Goal: Task Accomplishment & Management: Manage account settings

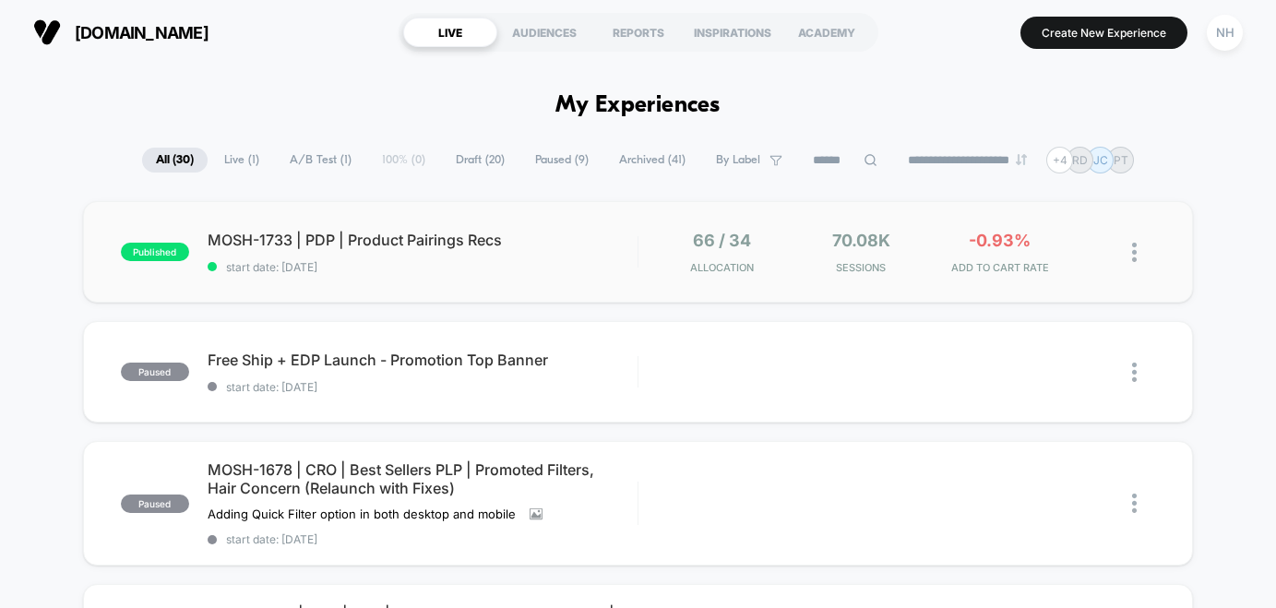
click at [351, 233] on span "MOSH-1733 | PDP | Product Pairings Recs" at bounding box center [423, 240] width 430 height 18
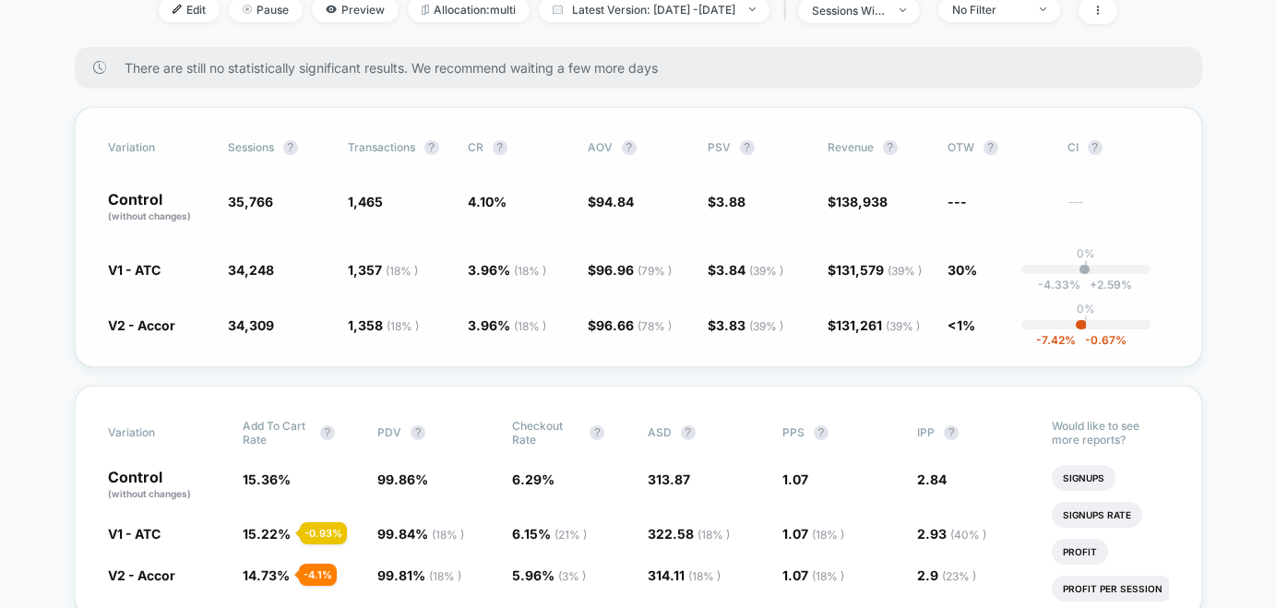
scroll to position [261, 0]
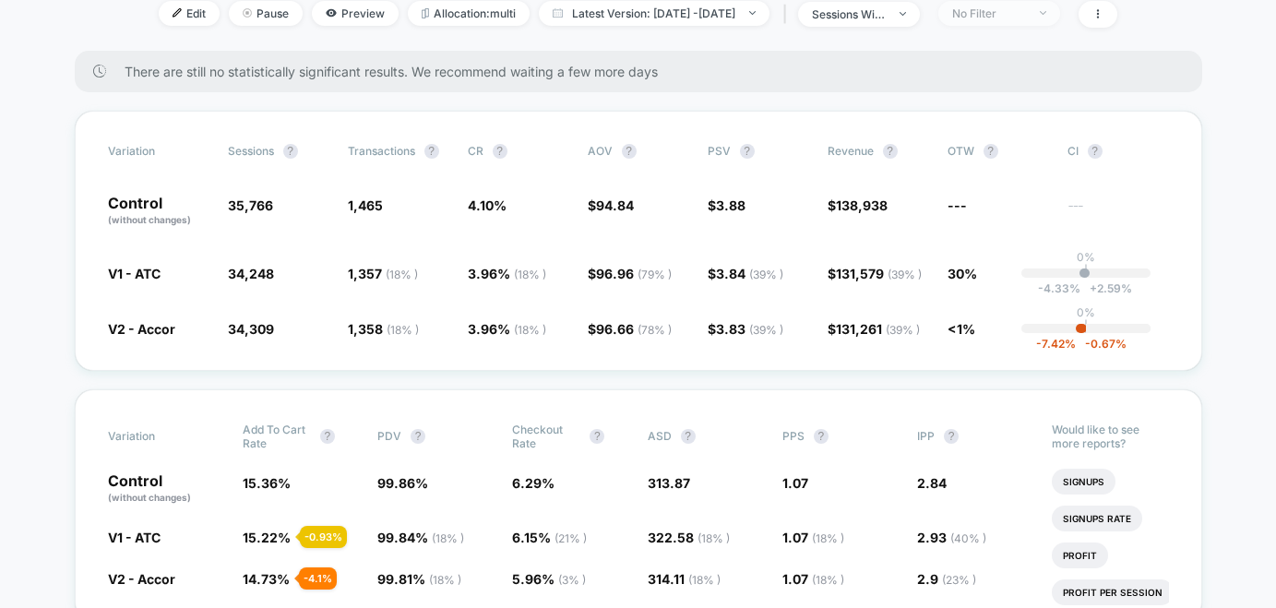
click at [1052, 19] on span "No Filter" at bounding box center [1000, 13] width 122 height 25
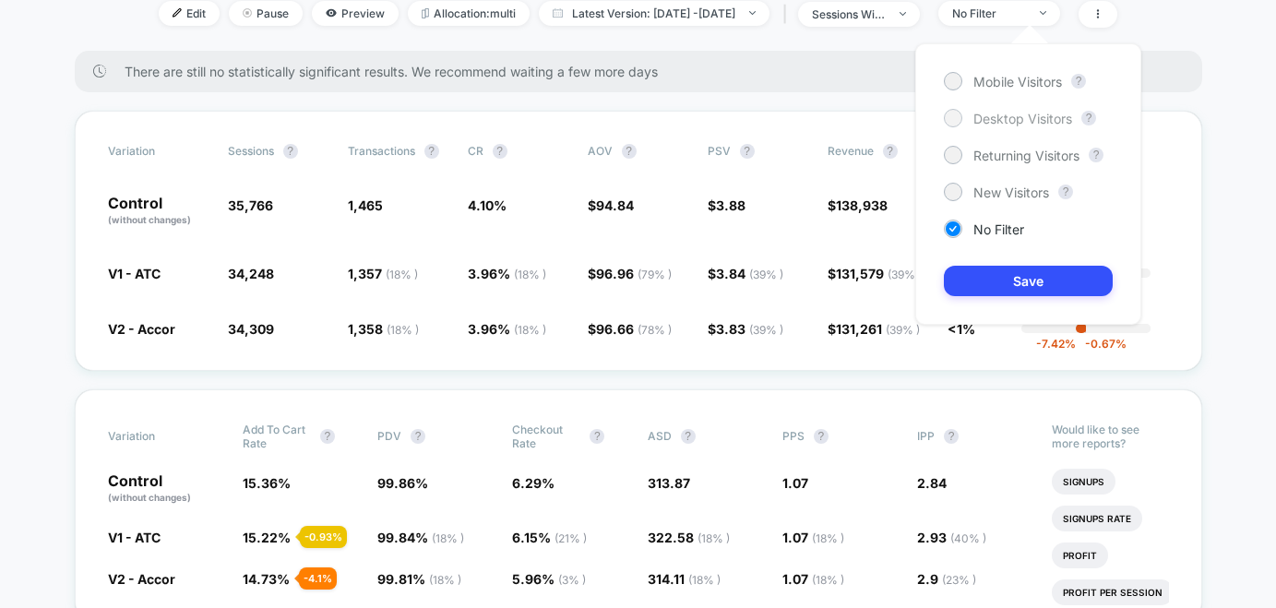
click at [1009, 118] on span "Desktop Visitors" at bounding box center [1023, 119] width 99 height 16
click at [1012, 270] on button "Save" at bounding box center [1028, 281] width 169 height 30
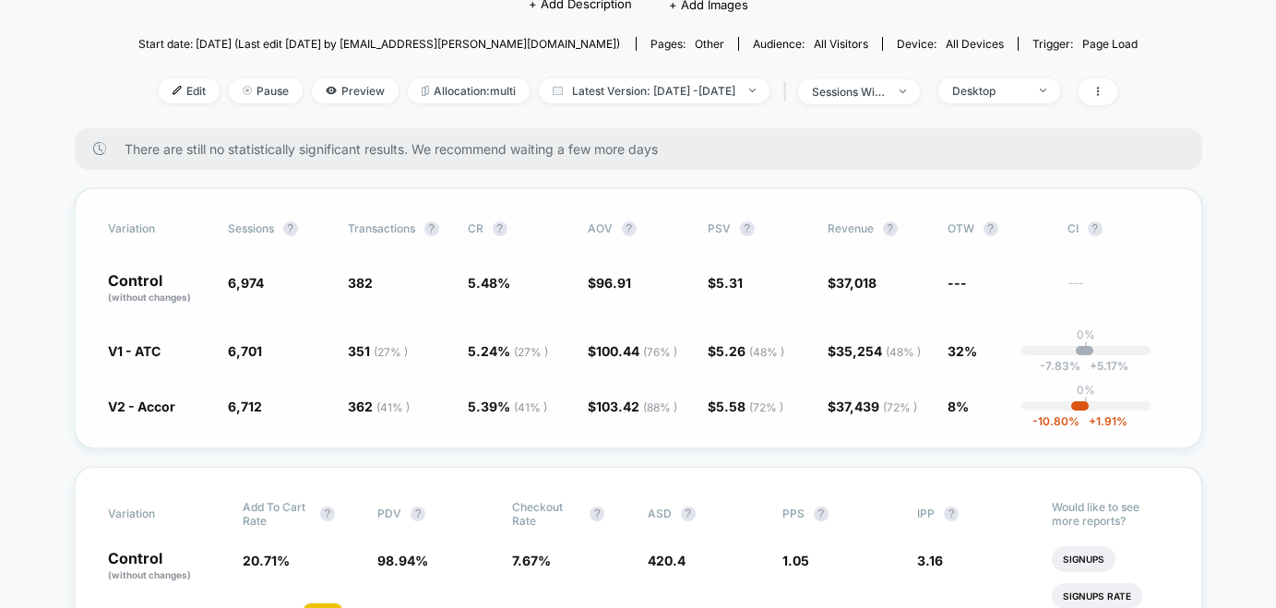
scroll to position [176, 0]
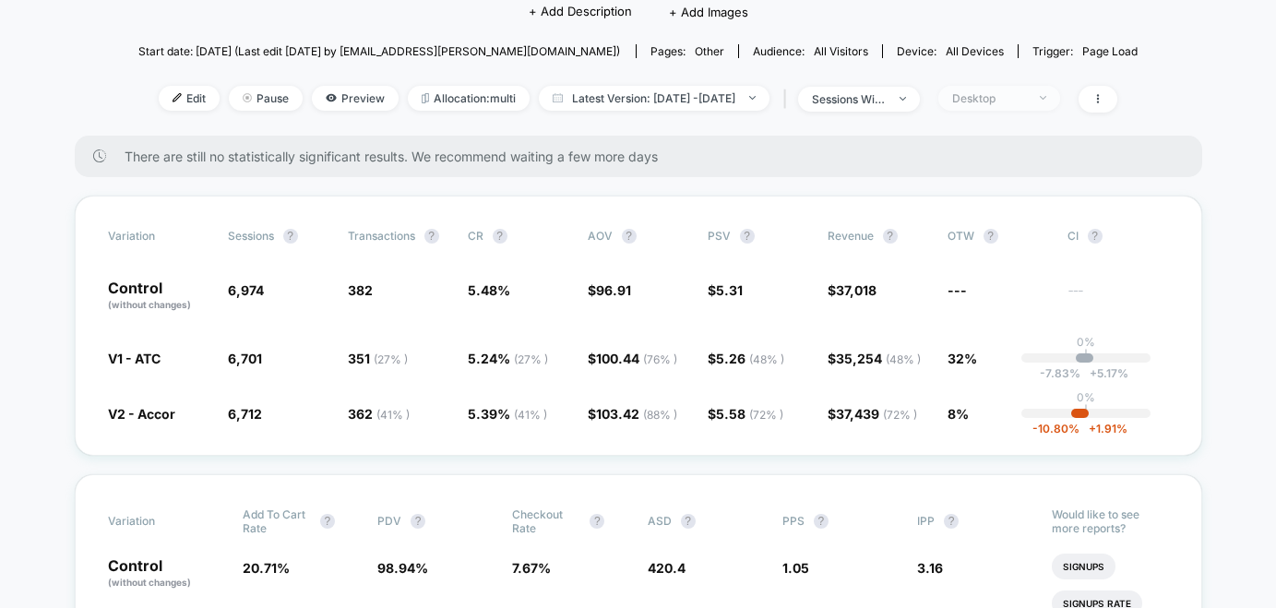
click at [1014, 100] on div "Desktop" at bounding box center [989, 98] width 74 height 14
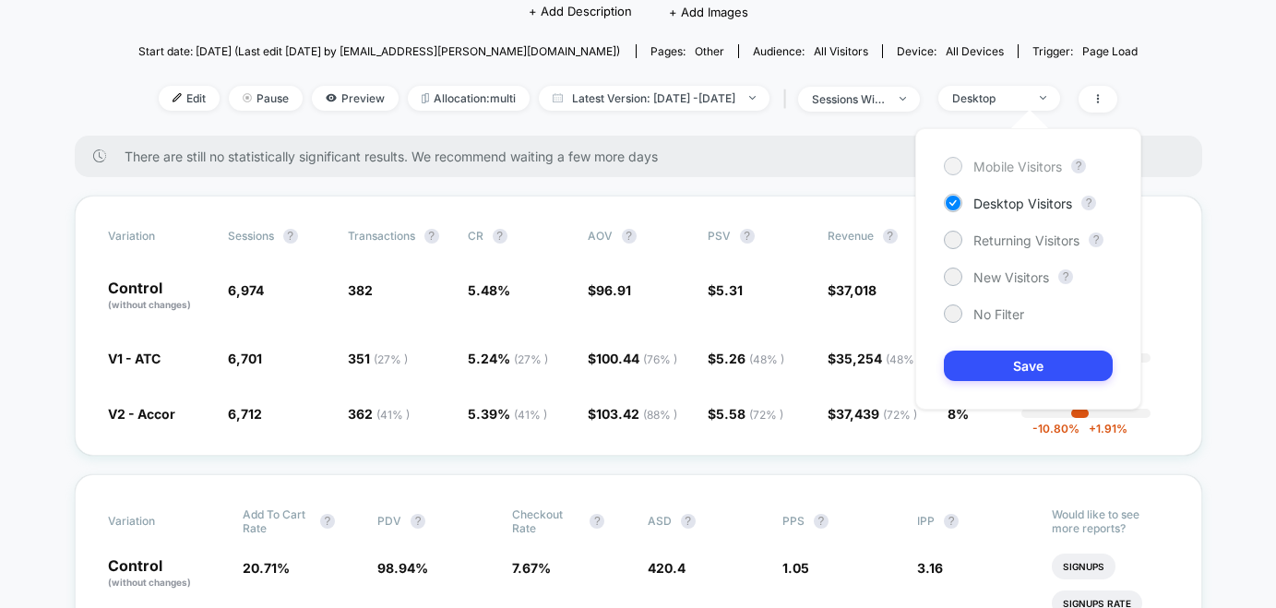
click at [995, 165] on span "Mobile Visitors" at bounding box center [1018, 167] width 89 height 16
click at [1034, 361] on button "Save" at bounding box center [1028, 366] width 169 height 30
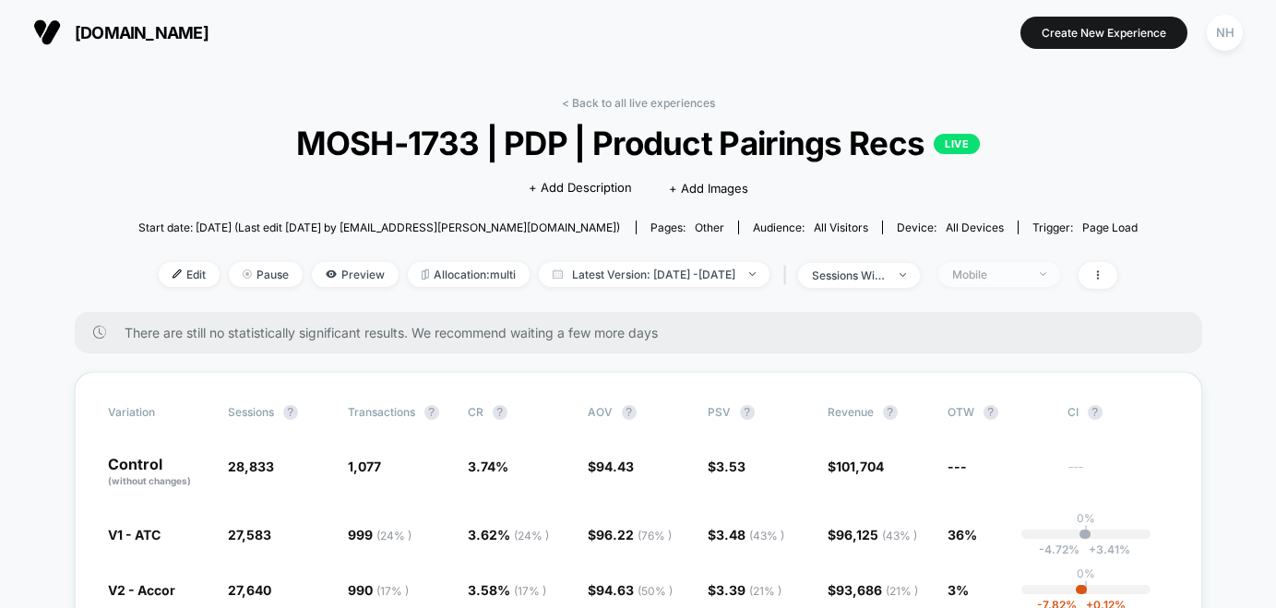
click at [1060, 275] on span "Mobile" at bounding box center [1000, 274] width 122 height 25
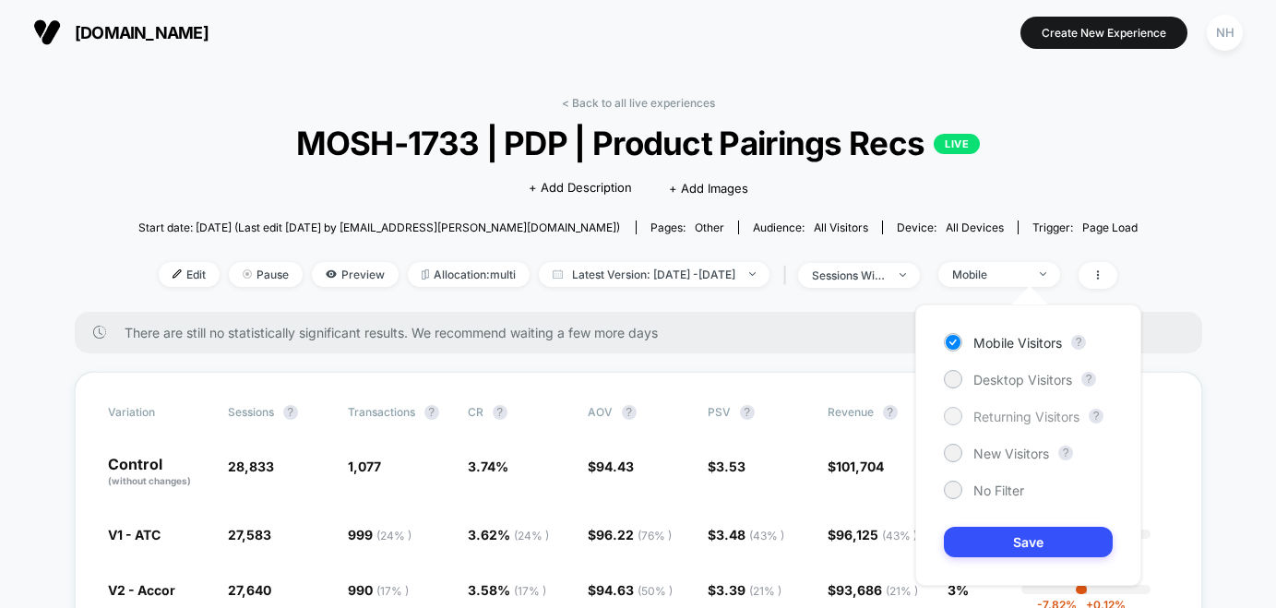
click at [1048, 423] on span "Returning Visitors" at bounding box center [1027, 417] width 106 height 16
click at [1049, 526] on div "Mobile Visitors ? Desktop Visitors ? Returning Visitors ? New Visitors ? No Fil…" at bounding box center [1029, 445] width 226 height 281
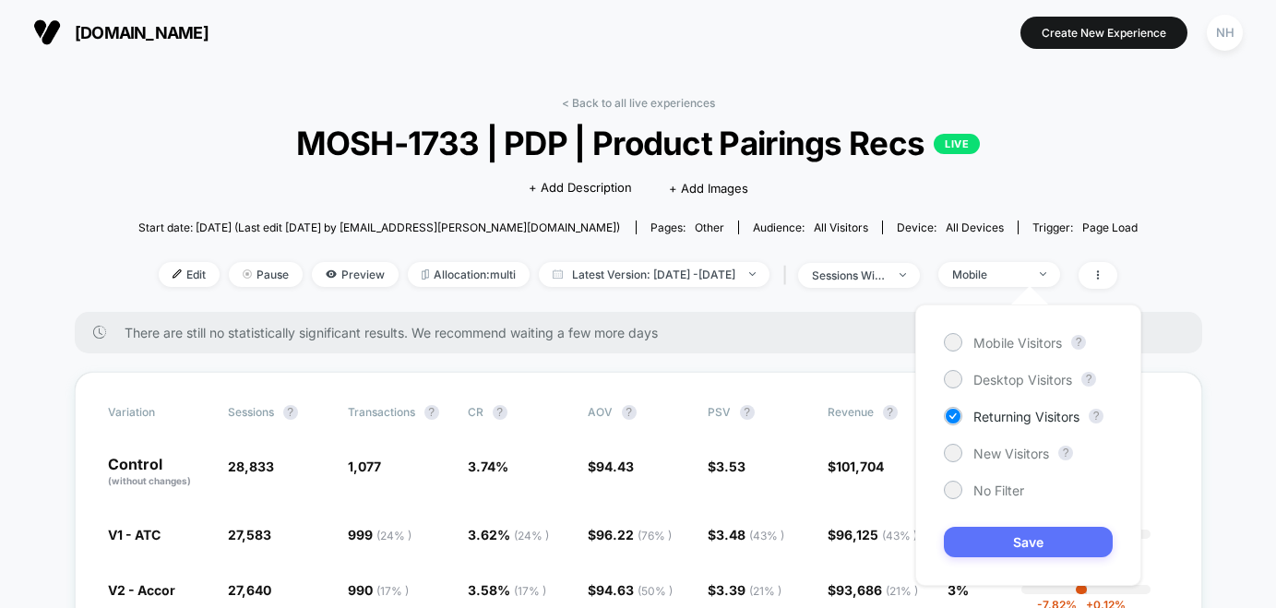
click at [1049, 540] on button "Save" at bounding box center [1028, 542] width 169 height 30
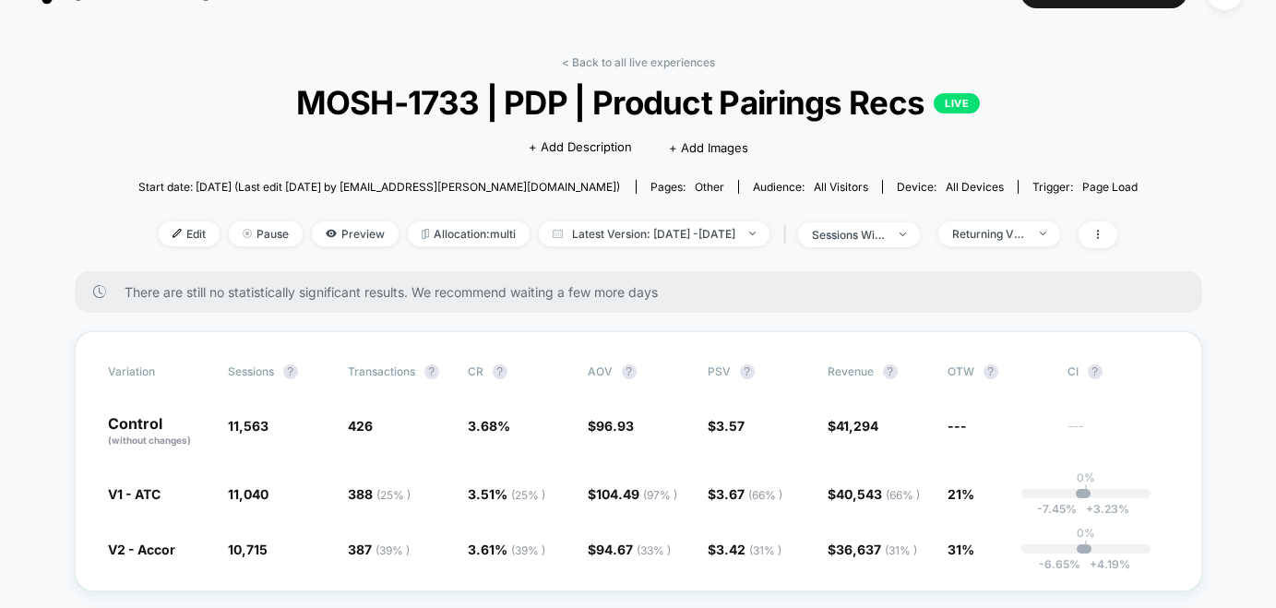
scroll to position [65, 0]
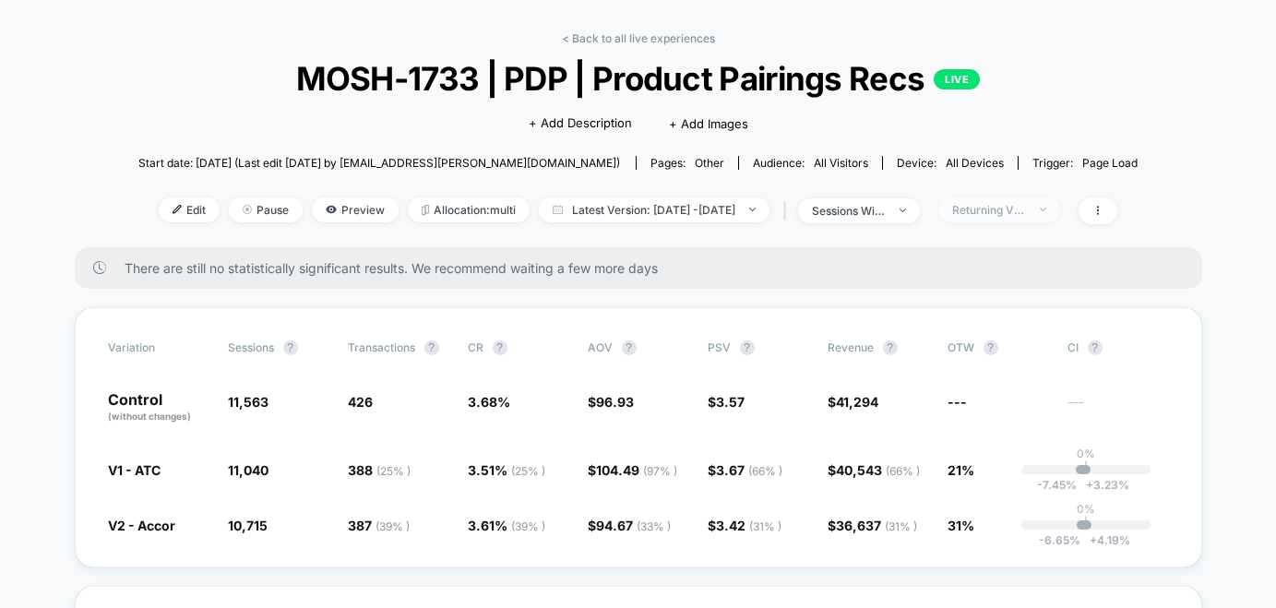
click at [1011, 198] on span "Returning Visitors" at bounding box center [1000, 209] width 122 height 25
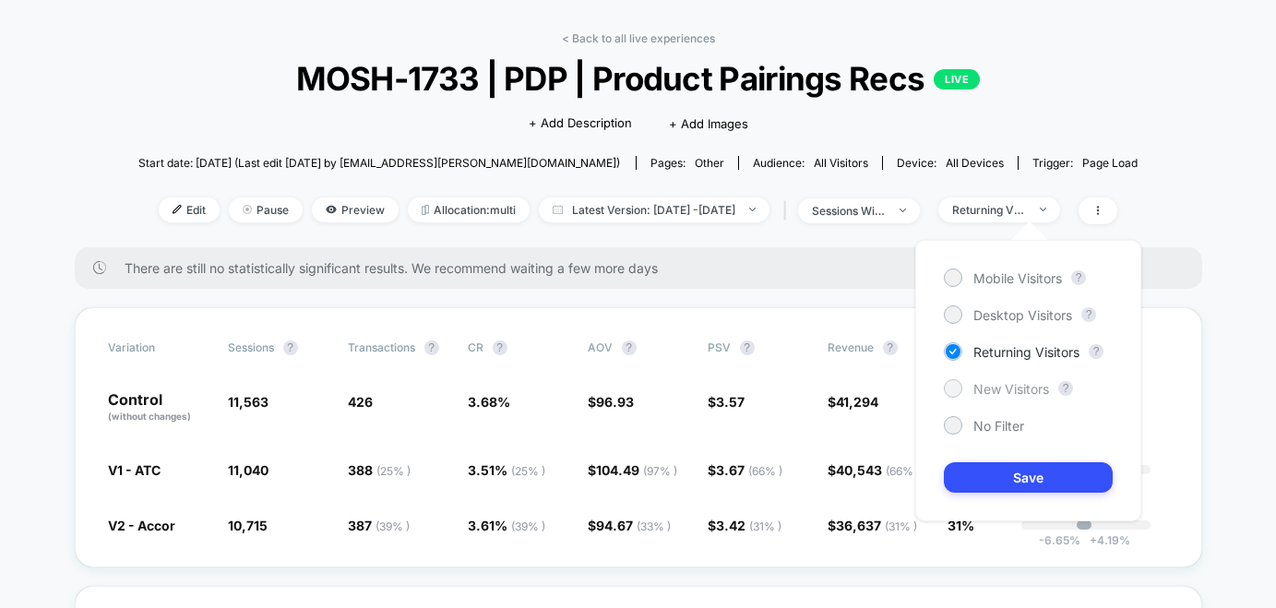
click at [985, 389] on span "New Visitors" at bounding box center [1012, 389] width 76 height 16
click at [995, 467] on button "Save" at bounding box center [1028, 477] width 169 height 30
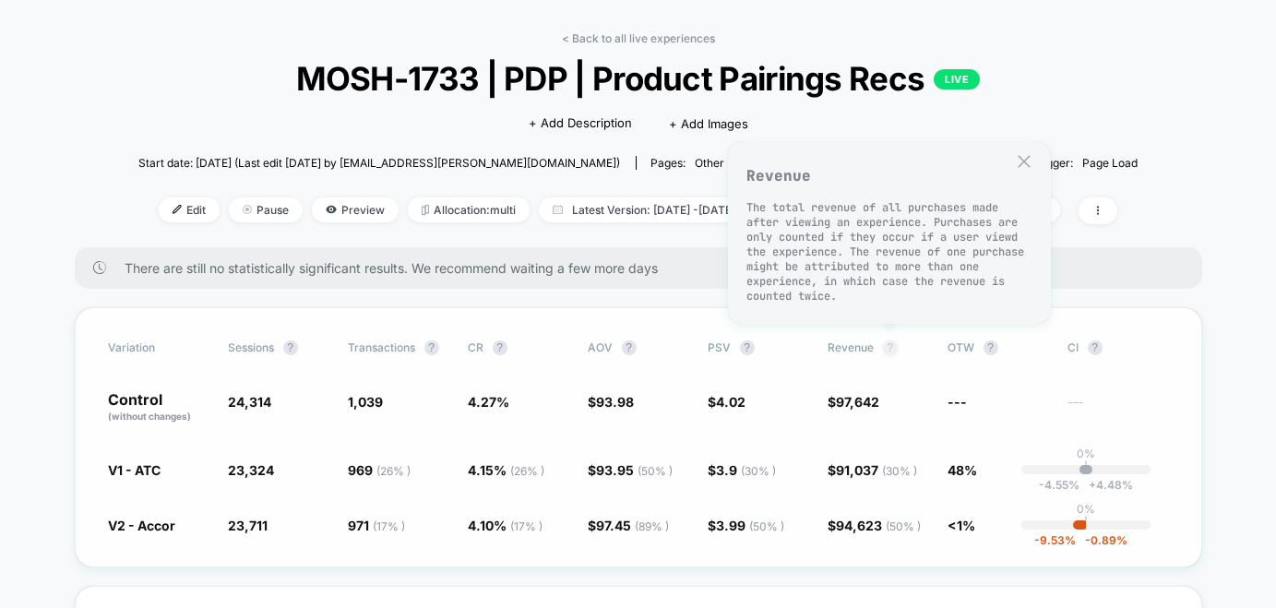
click at [892, 353] on button "?" at bounding box center [890, 348] width 15 height 15
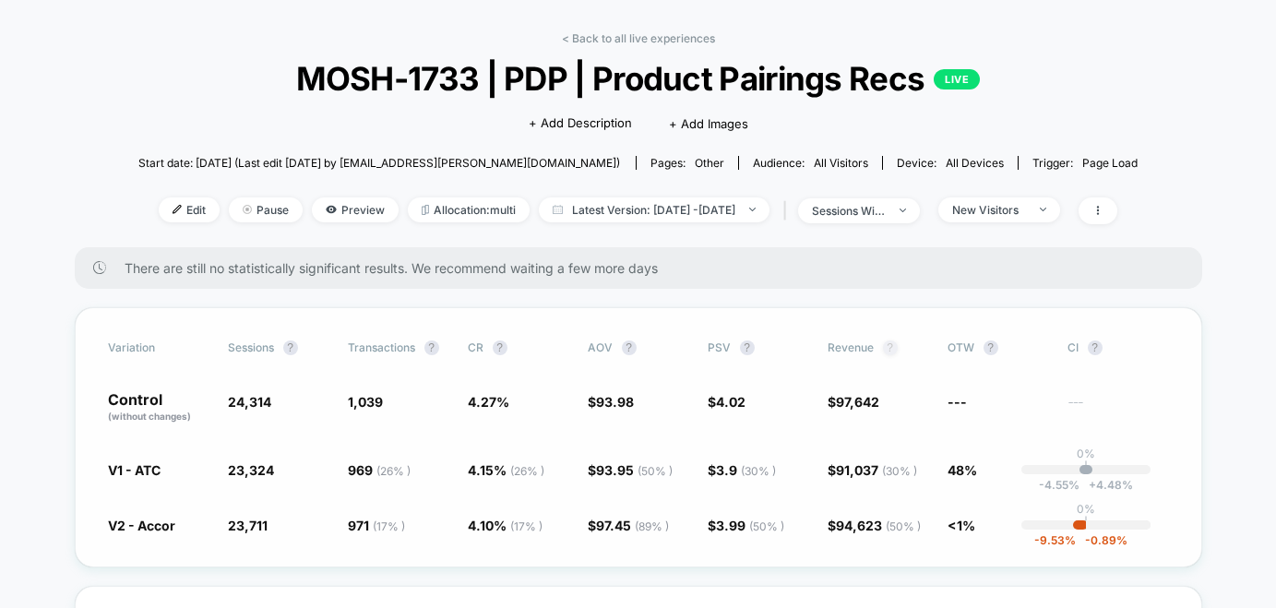
click at [892, 347] on button "?" at bounding box center [890, 348] width 15 height 15
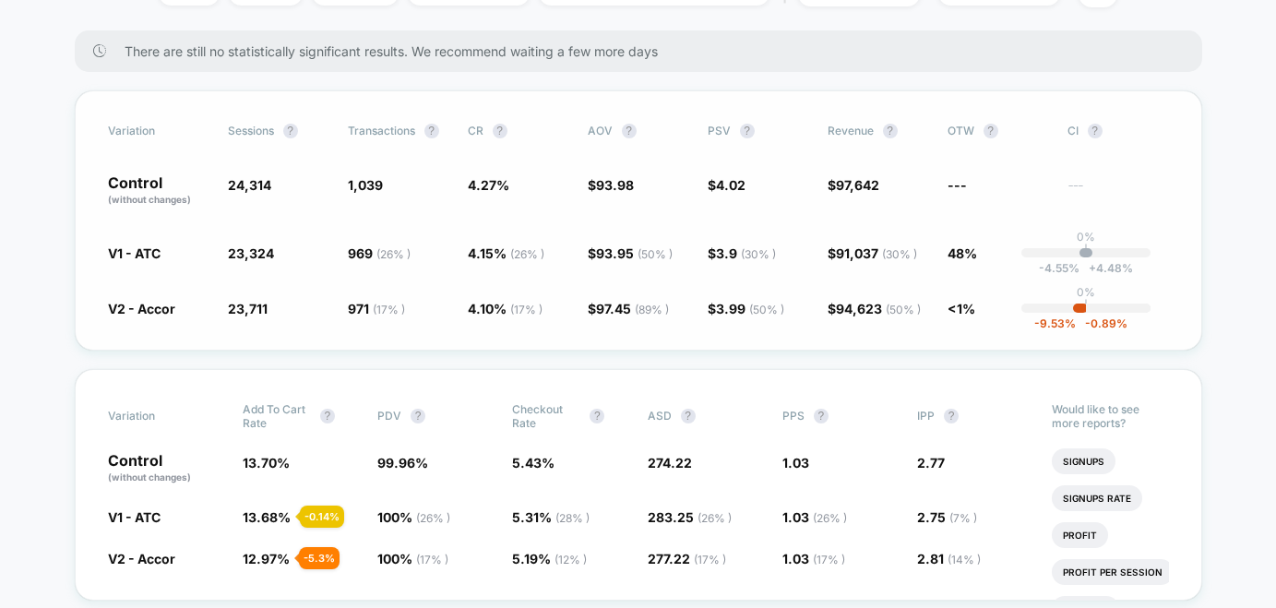
scroll to position [369, 0]
